Goal: Task Accomplishment & Management: Manage account settings

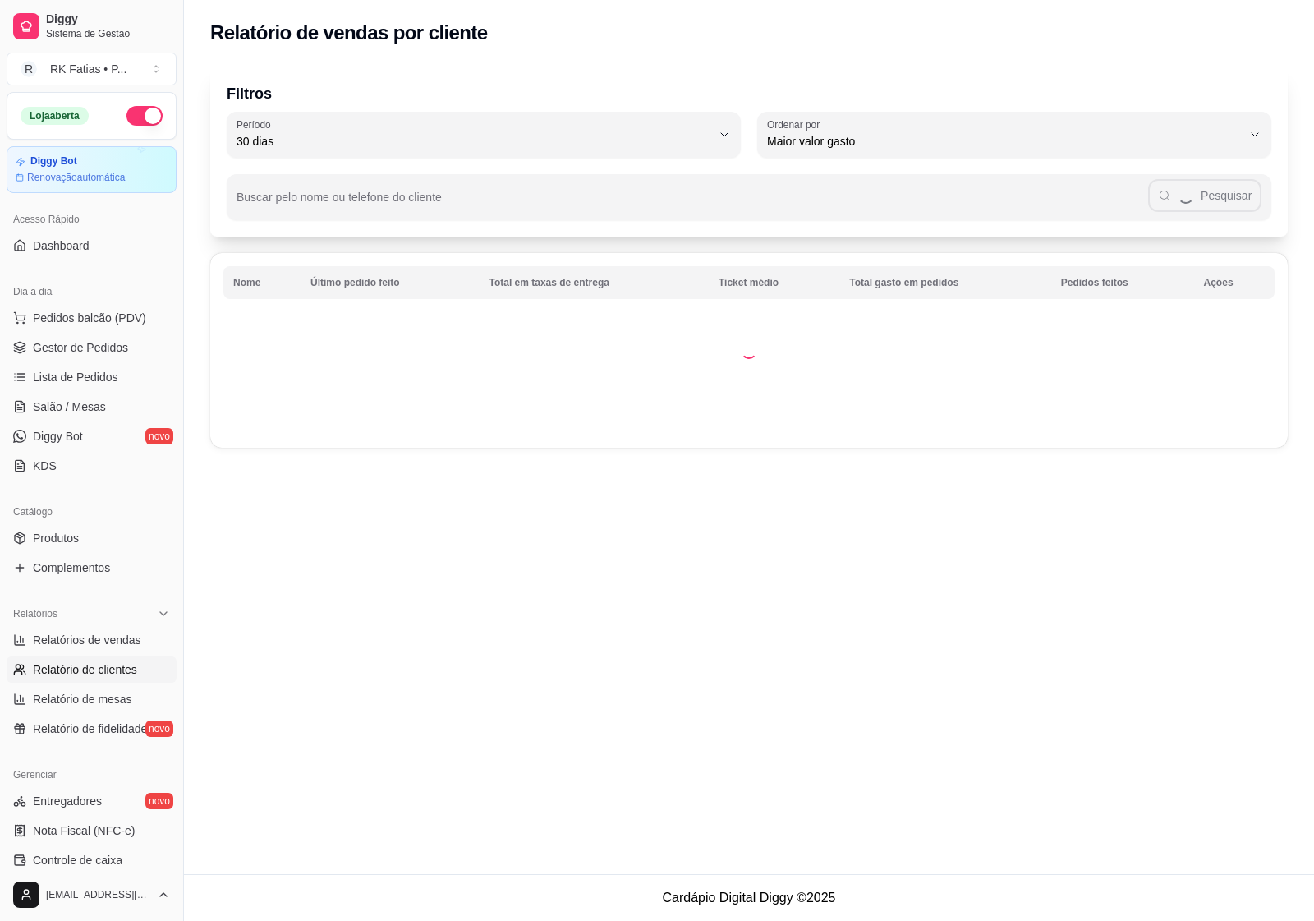
select select "30"
select select "HIGHEST_TOTAL_SPENT_WITH_ORDERS"
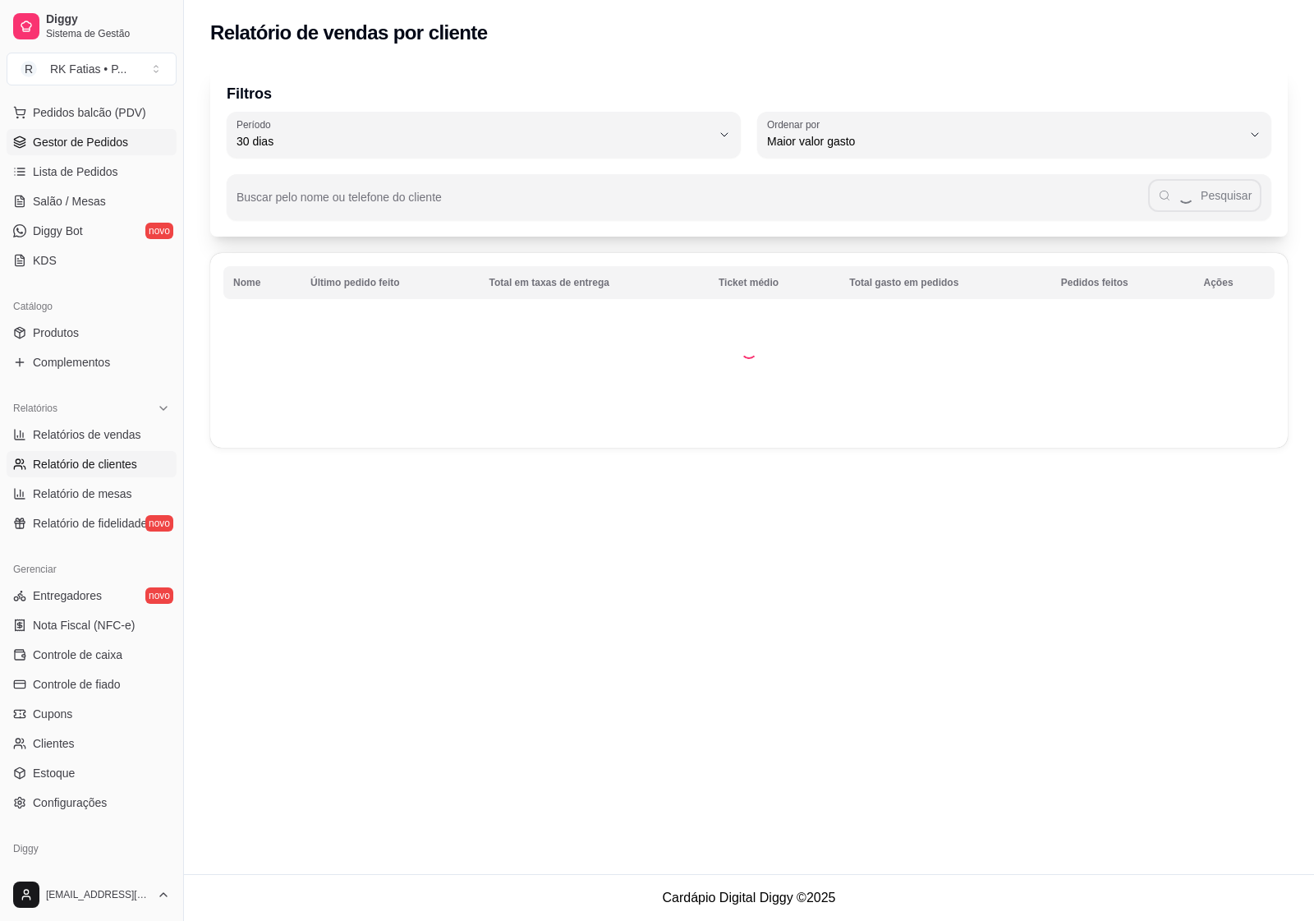
click at [47, 145] on span "Gestor de Pedidos" at bounding box center [80, 142] width 95 height 16
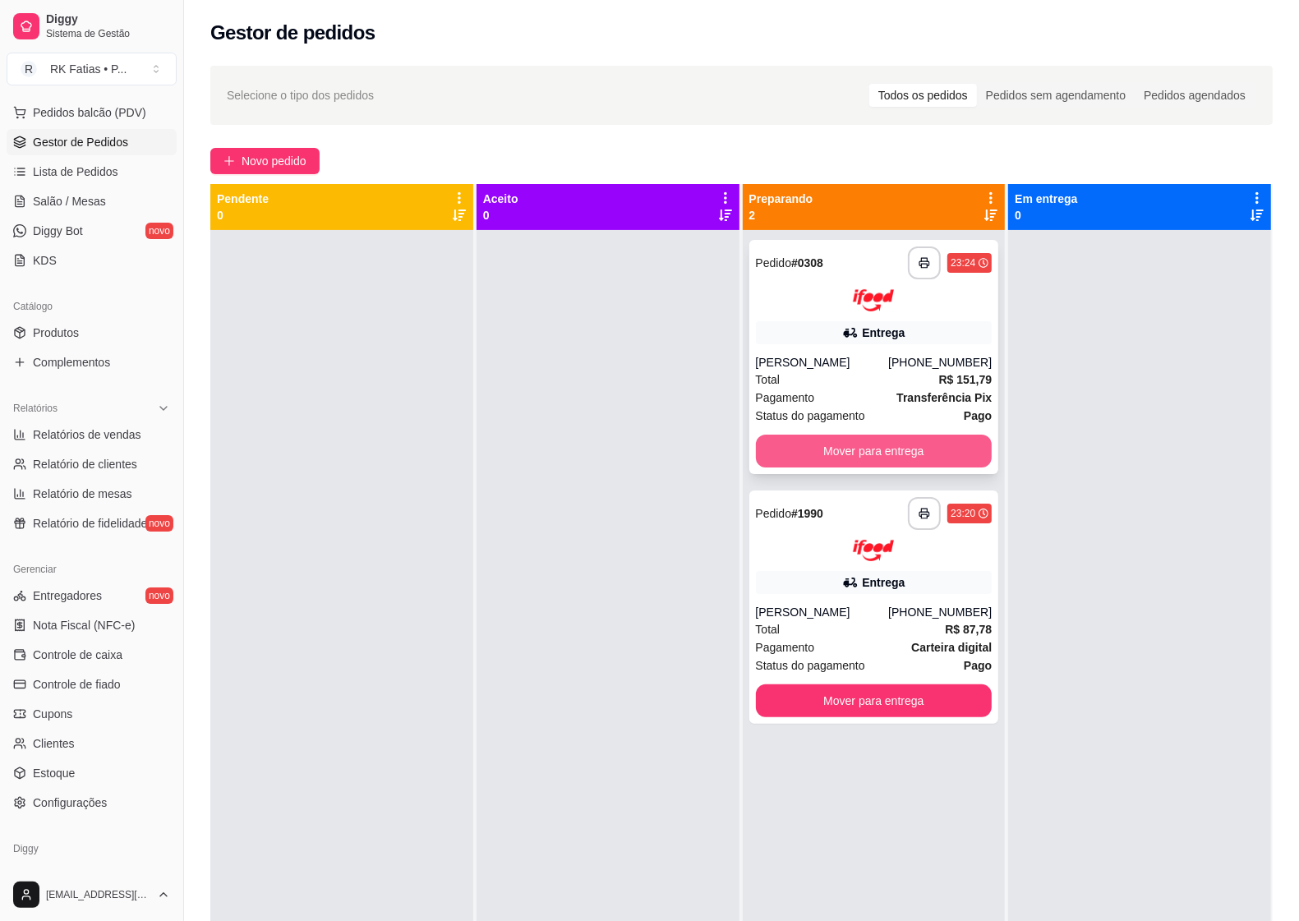
click at [917, 457] on button "Mover para entrega" at bounding box center [874, 450] width 237 height 33
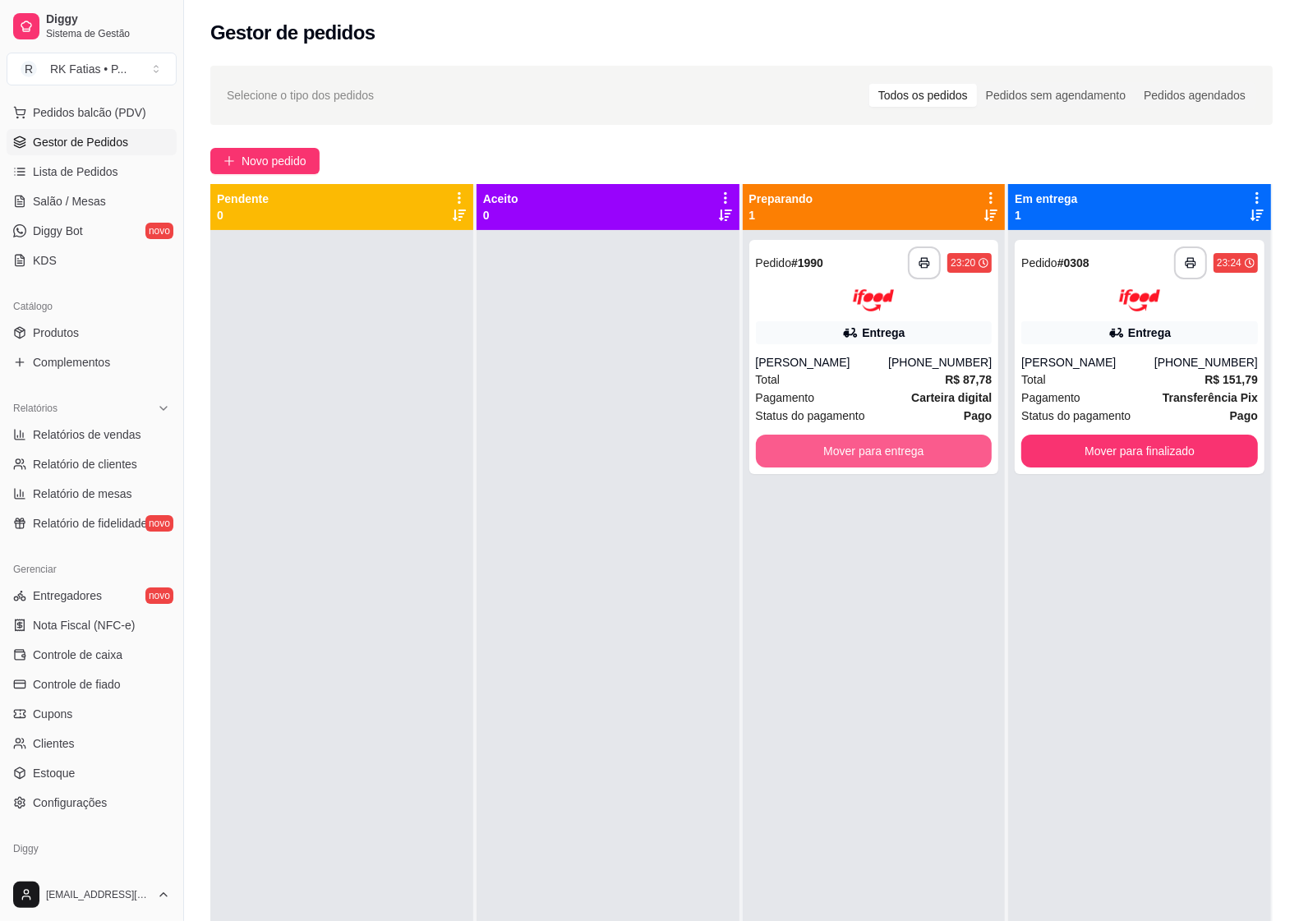
click at [918, 454] on button "Mover para entrega" at bounding box center [874, 450] width 237 height 33
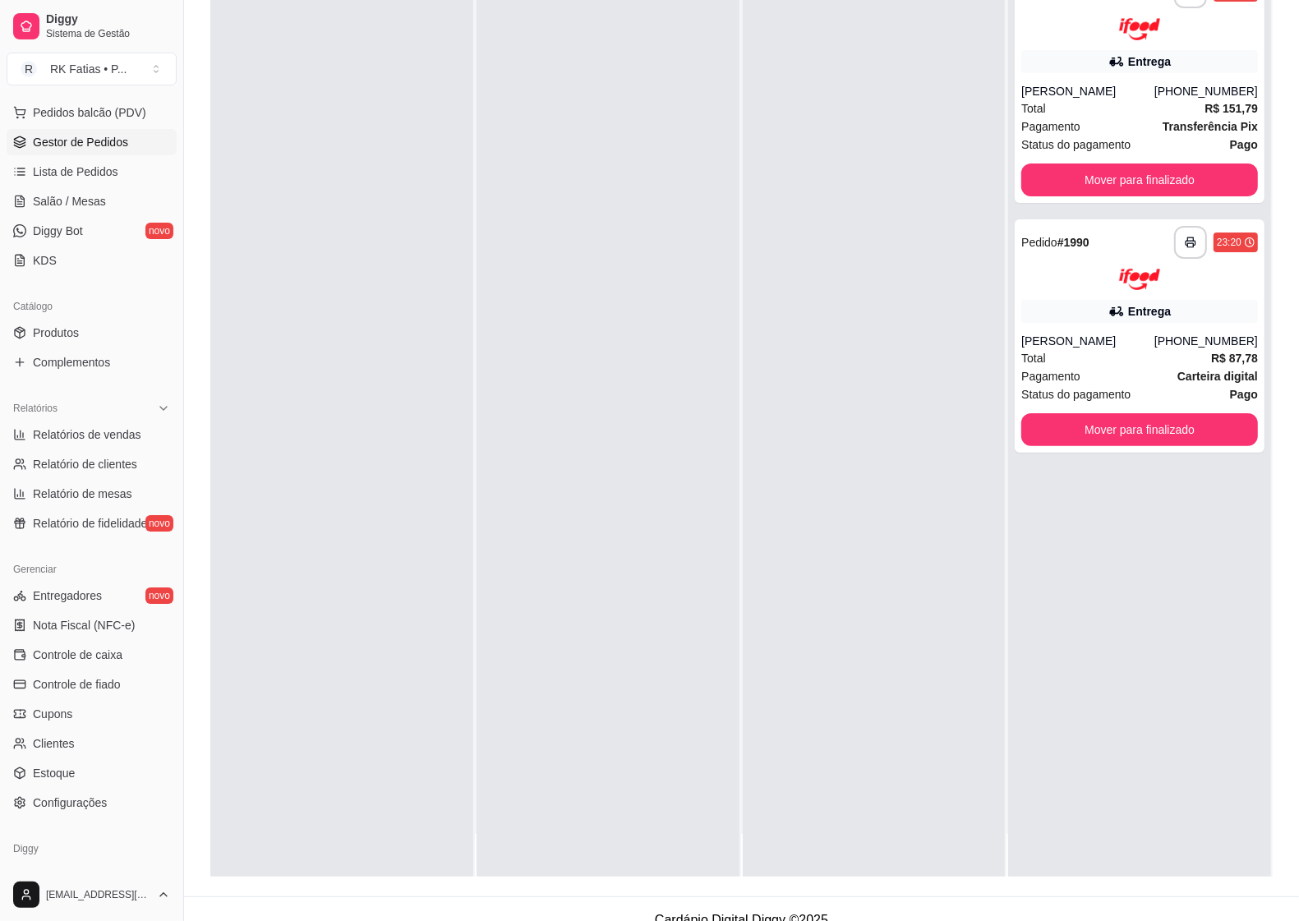
scroll to position [251, 0]
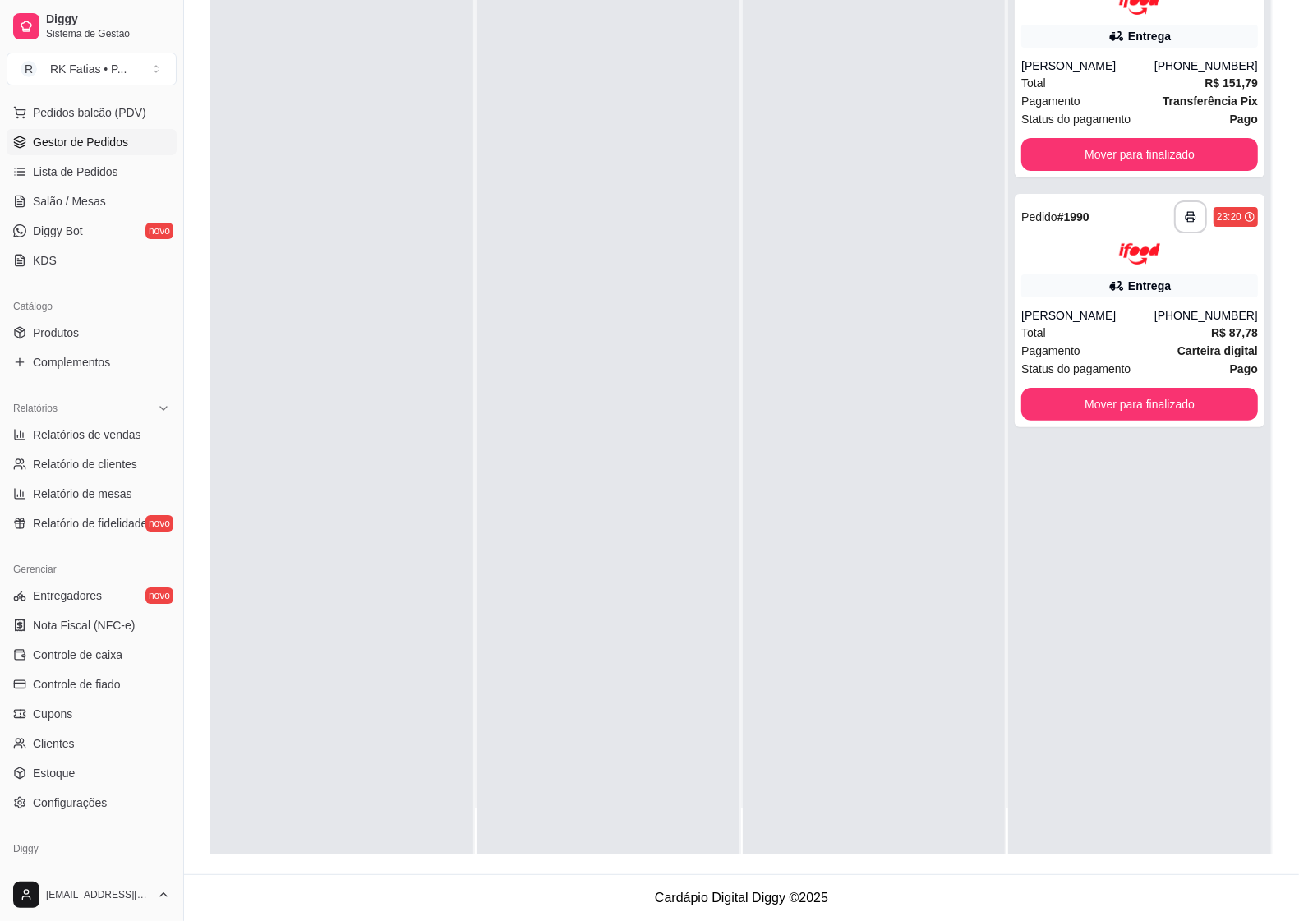
click at [429, 453] on div at bounding box center [341, 393] width 263 height 921
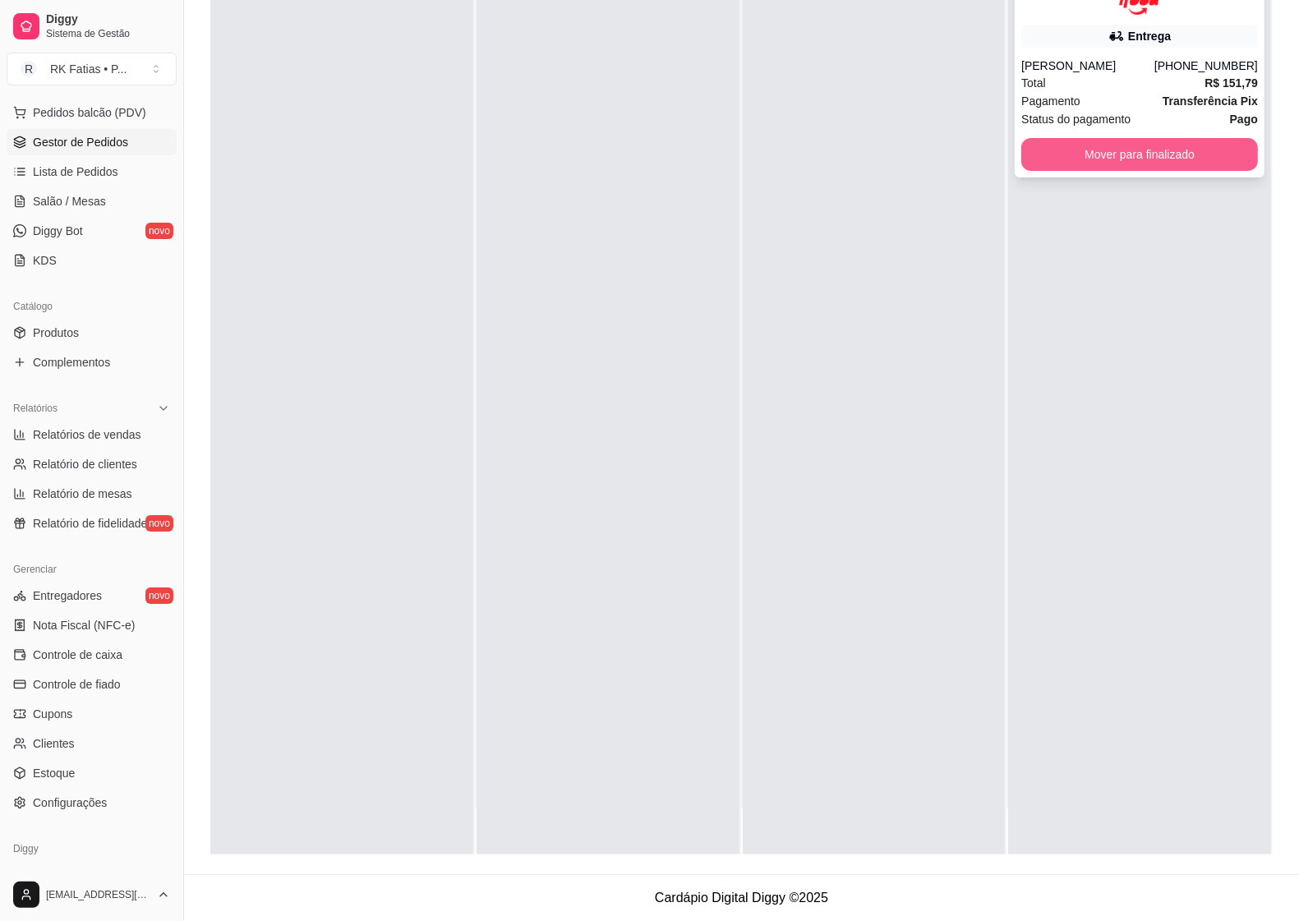
click at [1124, 160] on button "Mover para finalizado" at bounding box center [1139, 154] width 237 height 33
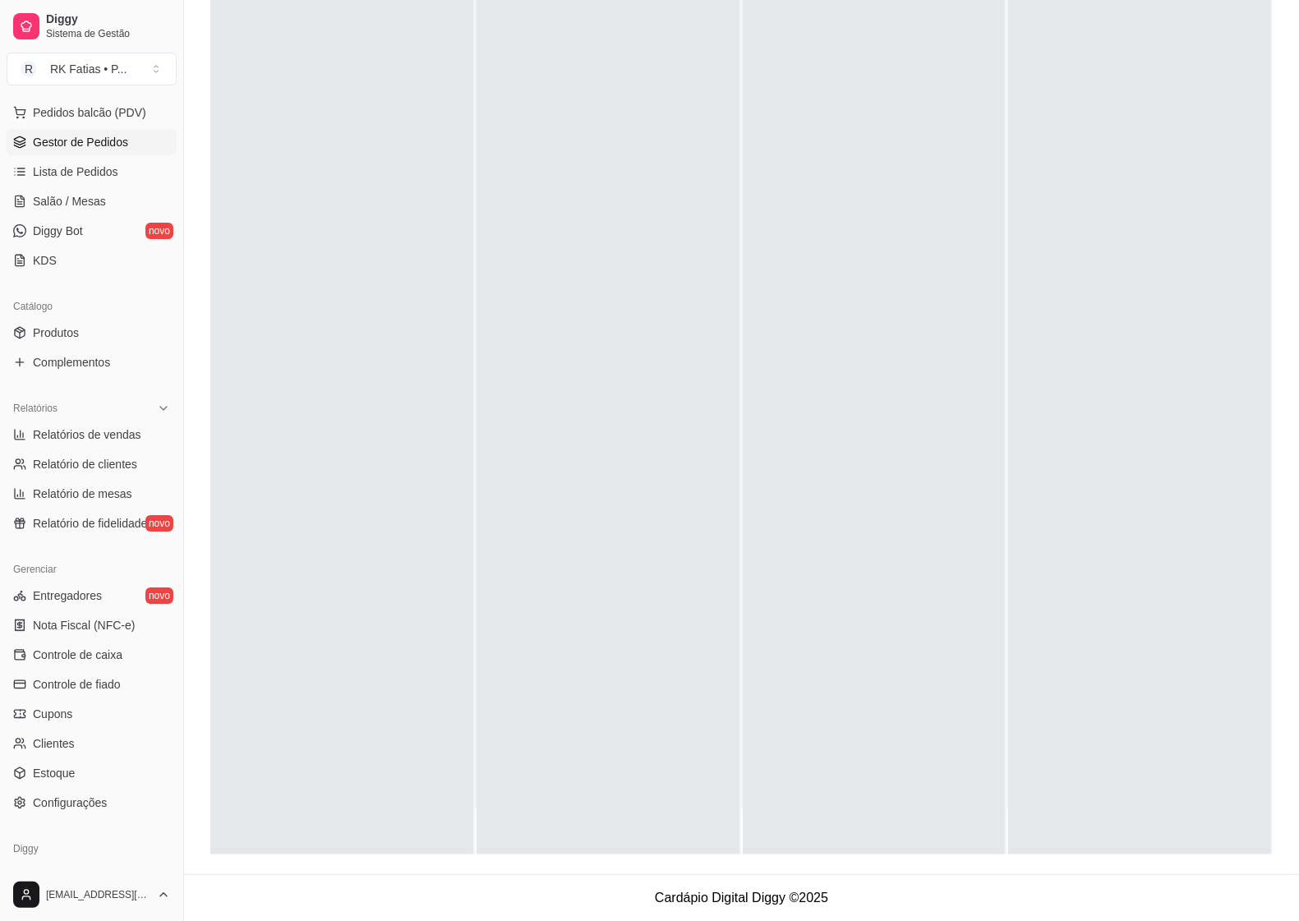
click at [70, 448] on ul "Relatórios de vendas Relatório de clientes Relatório de mesas Relatório de fide…" at bounding box center [92, 478] width 170 height 115
click at [72, 435] on span "Relatórios de vendas" at bounding box center [87, 434] width 108 height 16
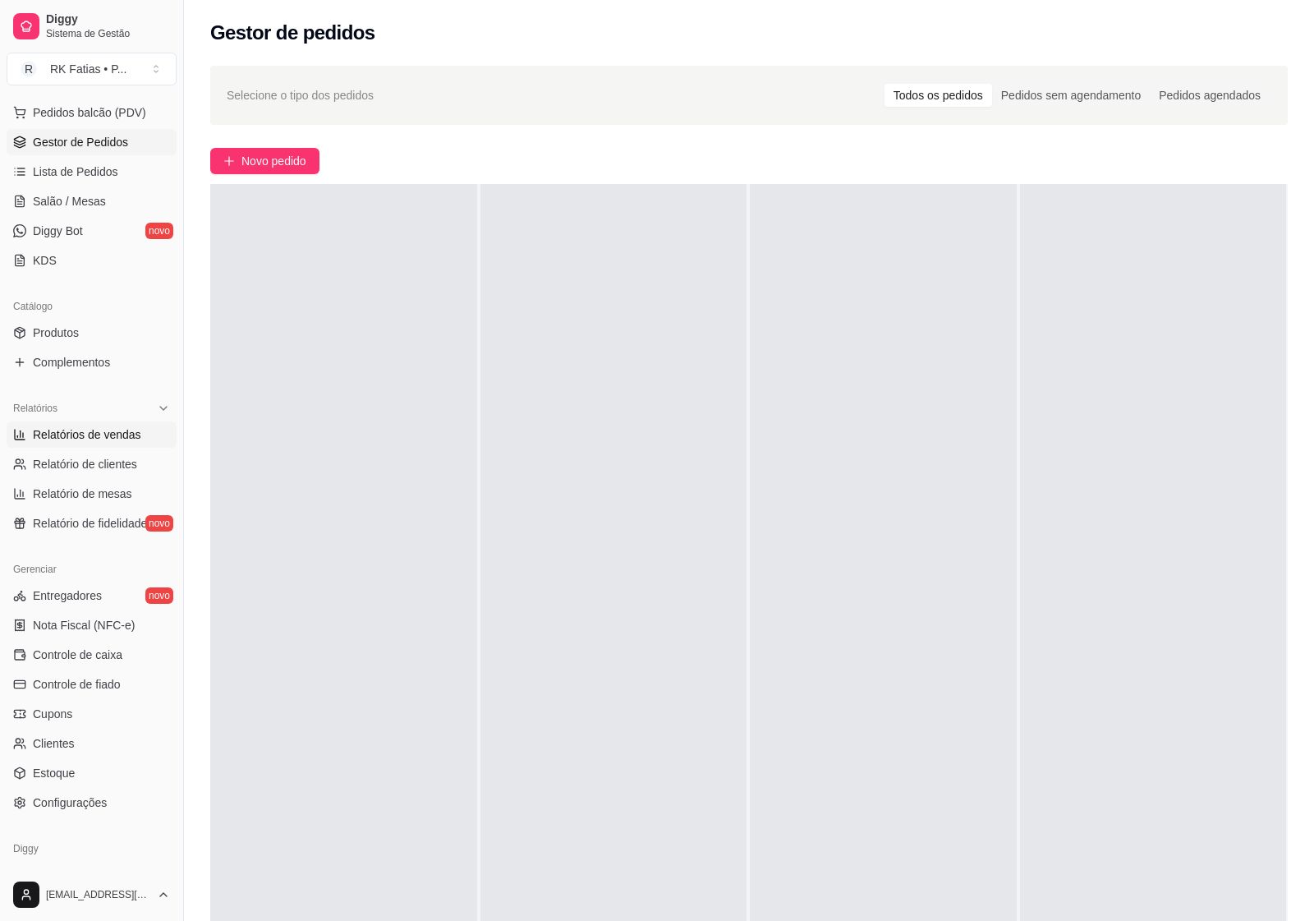
select select "ALL"
select select "0"
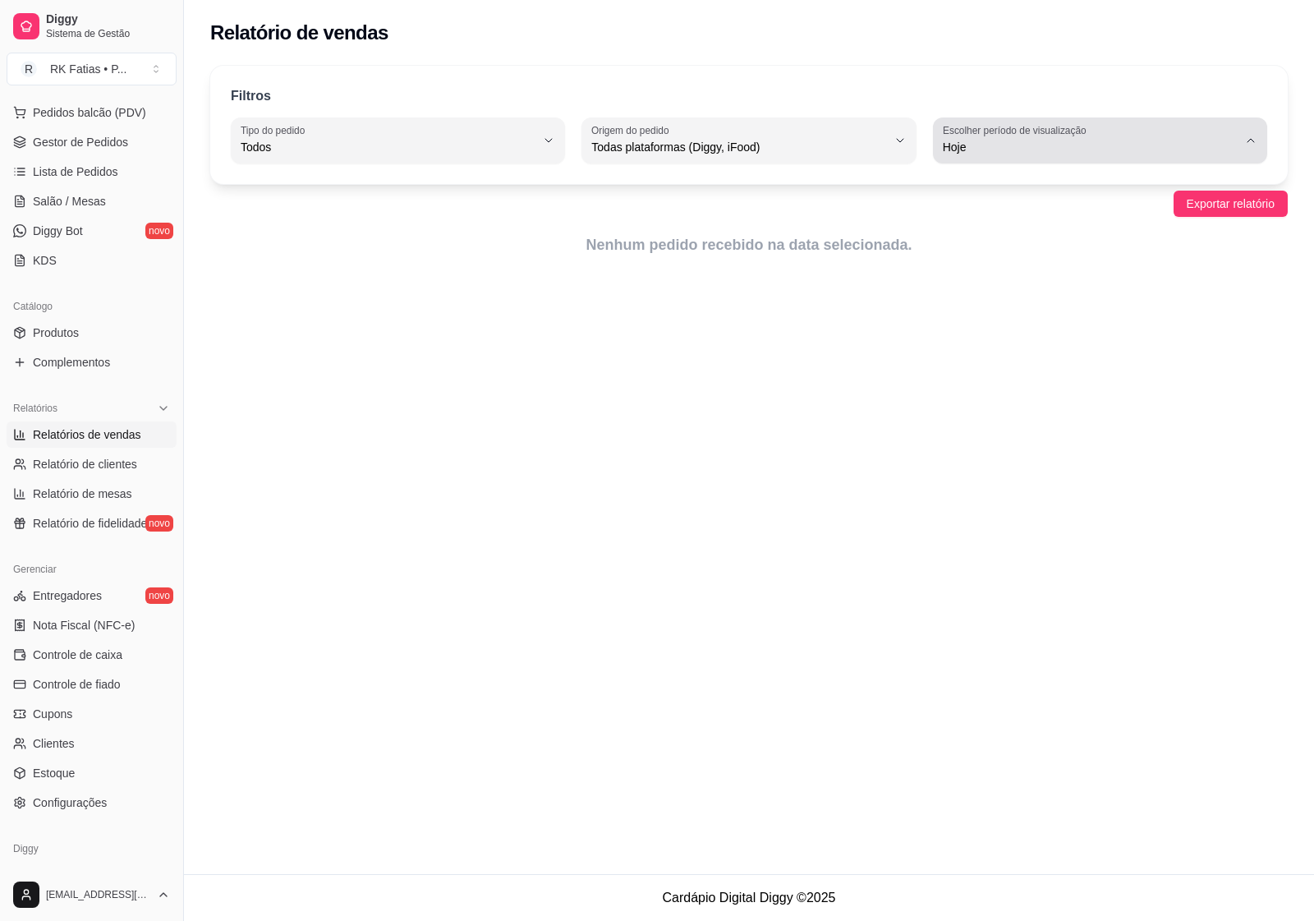
click at [1009, 125] on label "Escolher período de visualização" at bounding box center [1017, 130] width 149 height 14
click at [980, 210] on span "Ontem" at bounding box center [1092, 213] width 280 height 16
type input "1"
select select "1"
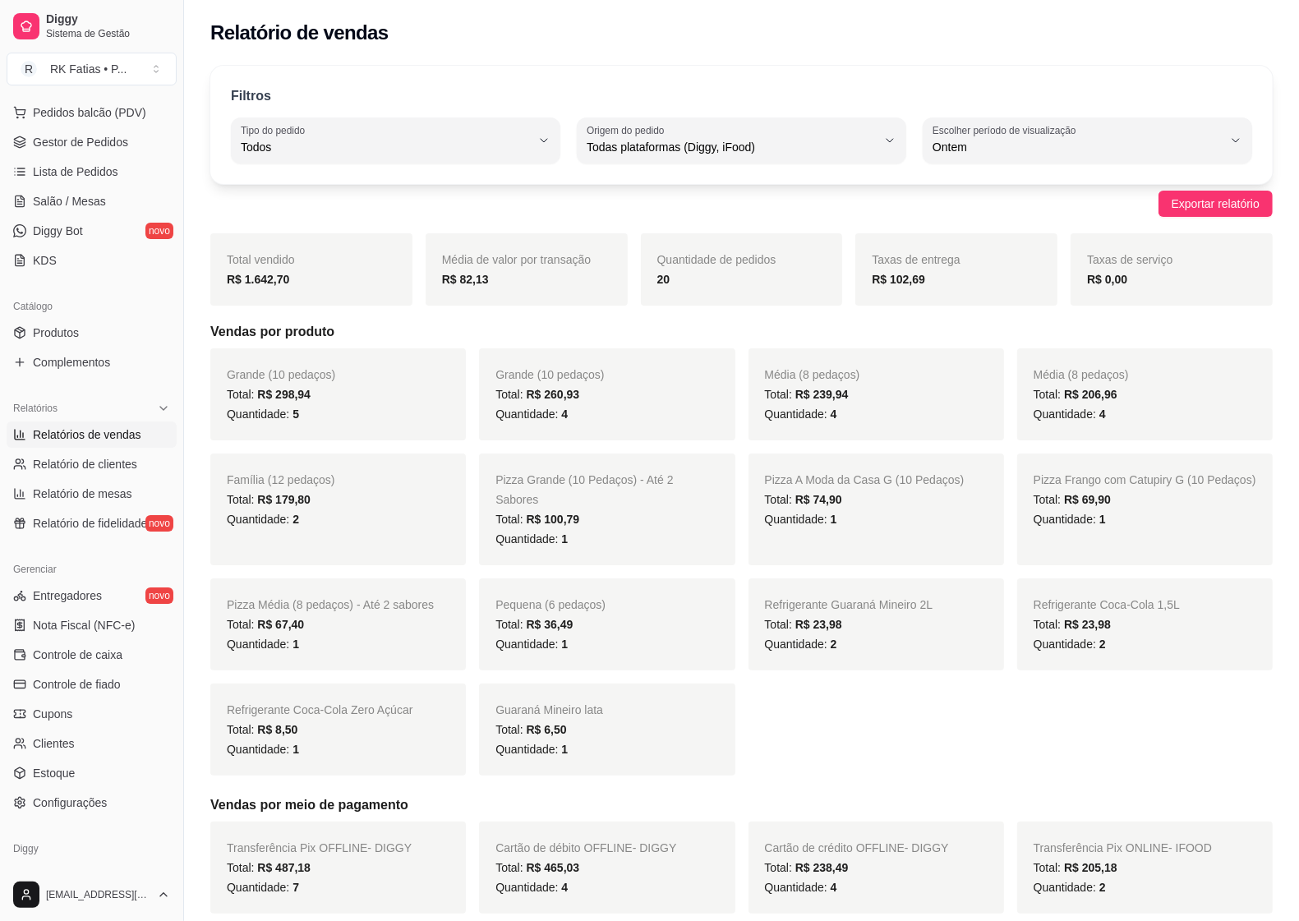
click at [448, 635] on div "Quantidade: 1" at bounding box center [338, 644] width 223 height 20
click at [855, 140] on span "Todas plataformas (Diggy, iFood)" at bounding box center [731, 147] width 290 height 16
click at [742, 251] on li "iFood" at bounding box center [742, 240] width 304 height 25
type input "IFOOD"
select select "IFOOD"
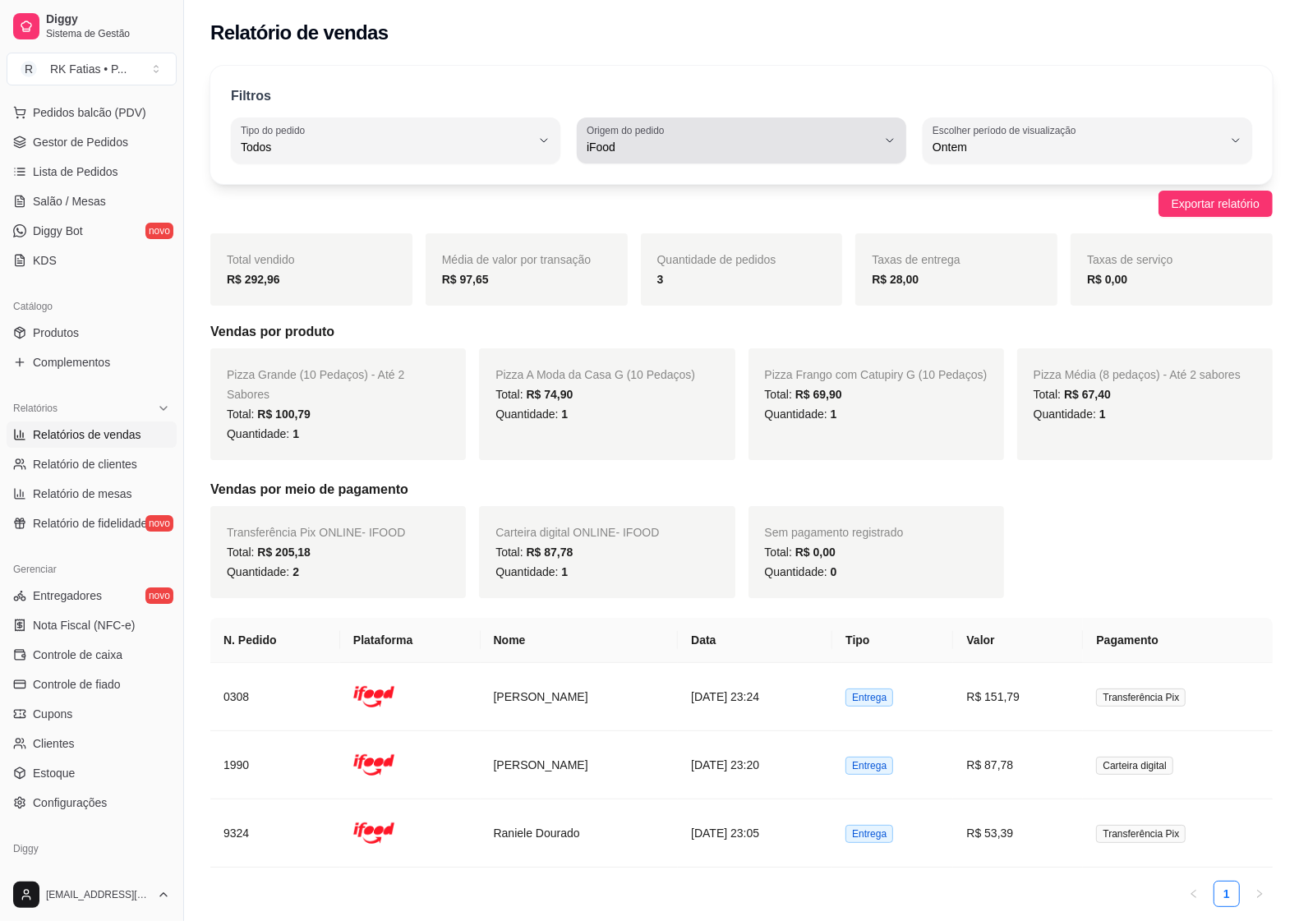
click at [651, 120] on button "Origem do pedido iFood" at bounding box center [741, 140] width 329 height 46
click at [663, 202] on li "Diggy" at bounding box center [742, 212] width 304 height 25
type input "DIGGY"
select select "DIGGY"
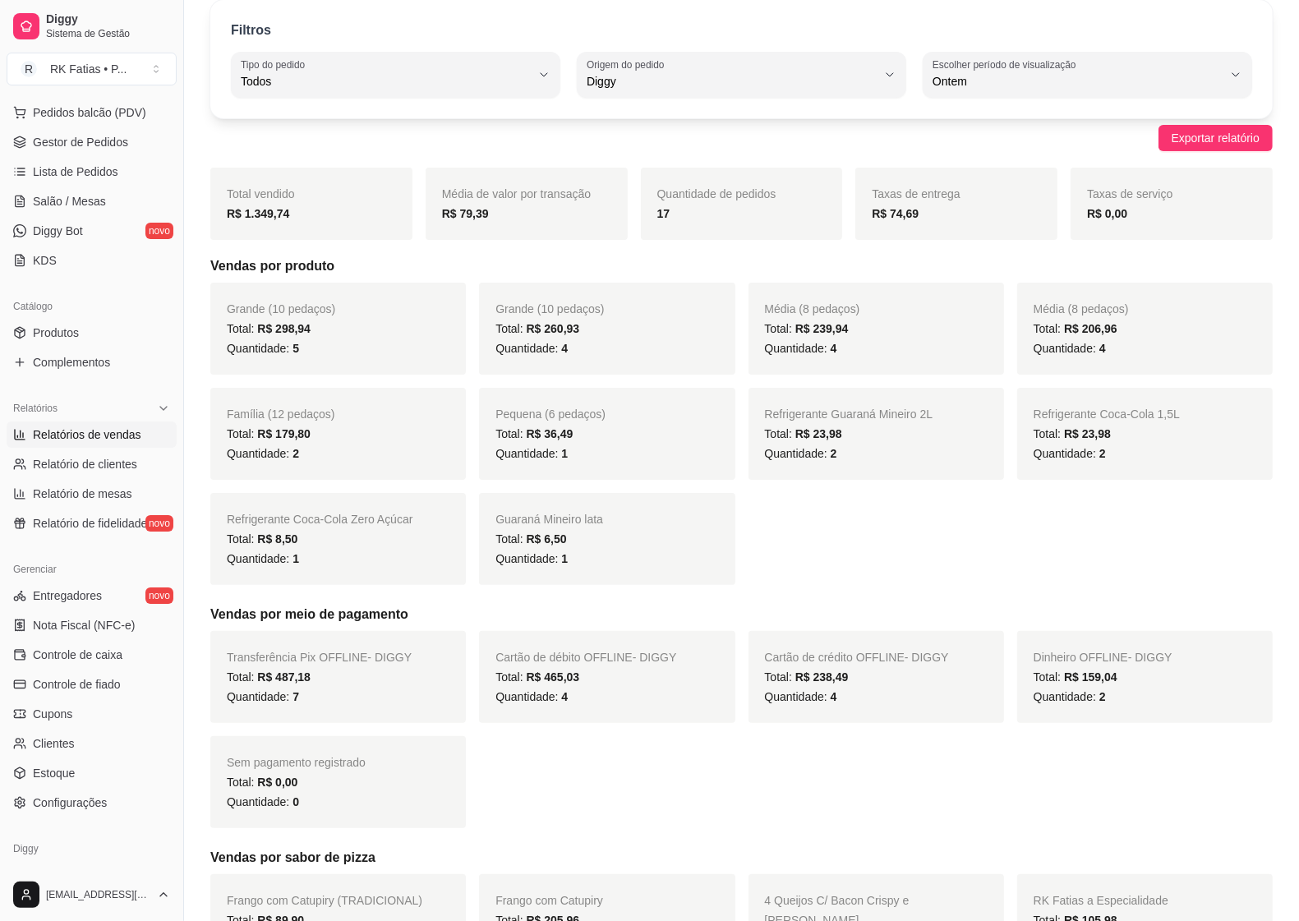
scroll to position [103, 0]
